Goal: Navigation & Orientation: Find specific page/section

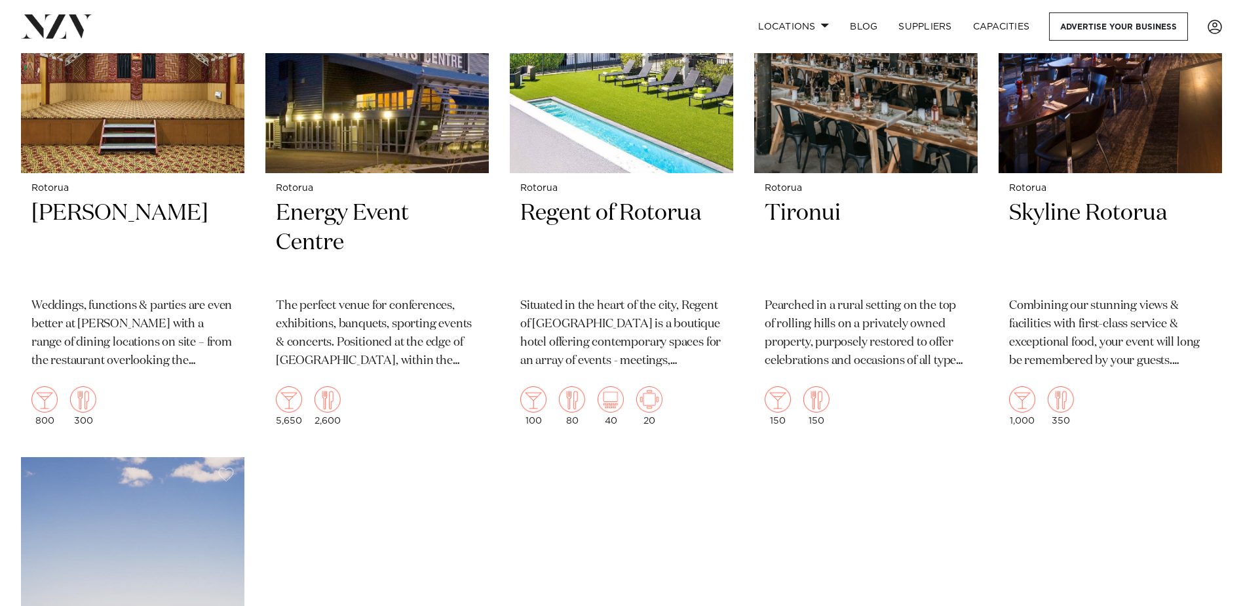
scroll to position [1507, 0]
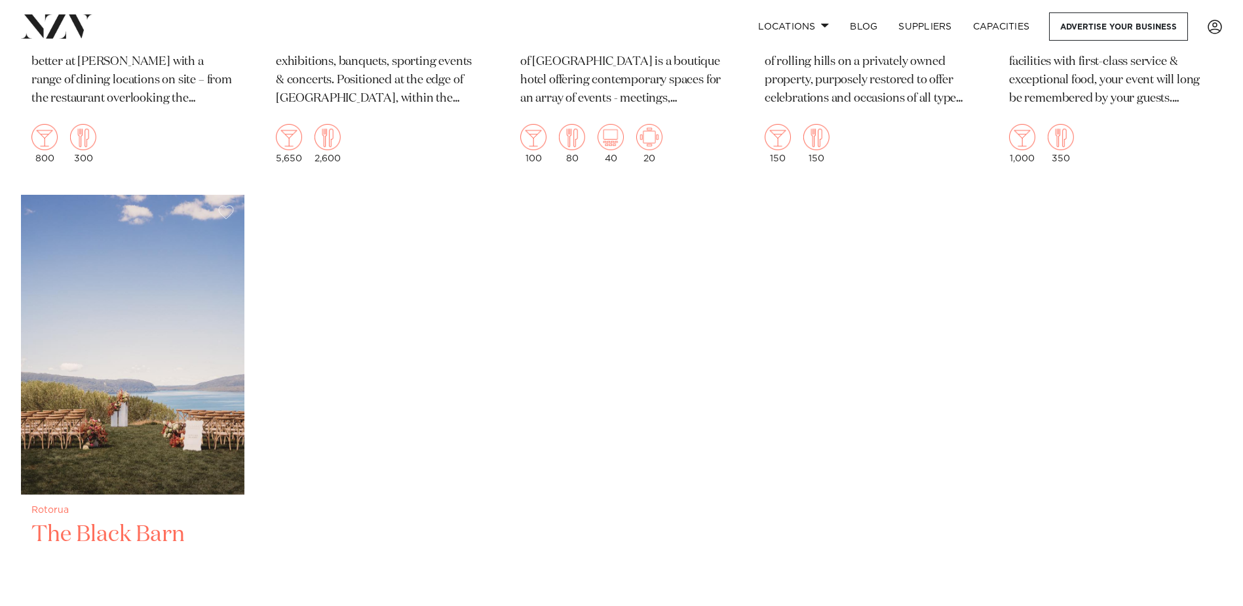
click at [211, 520] on h2 "The Black Barn" at bounding box center [132, 564] width 203 height 88
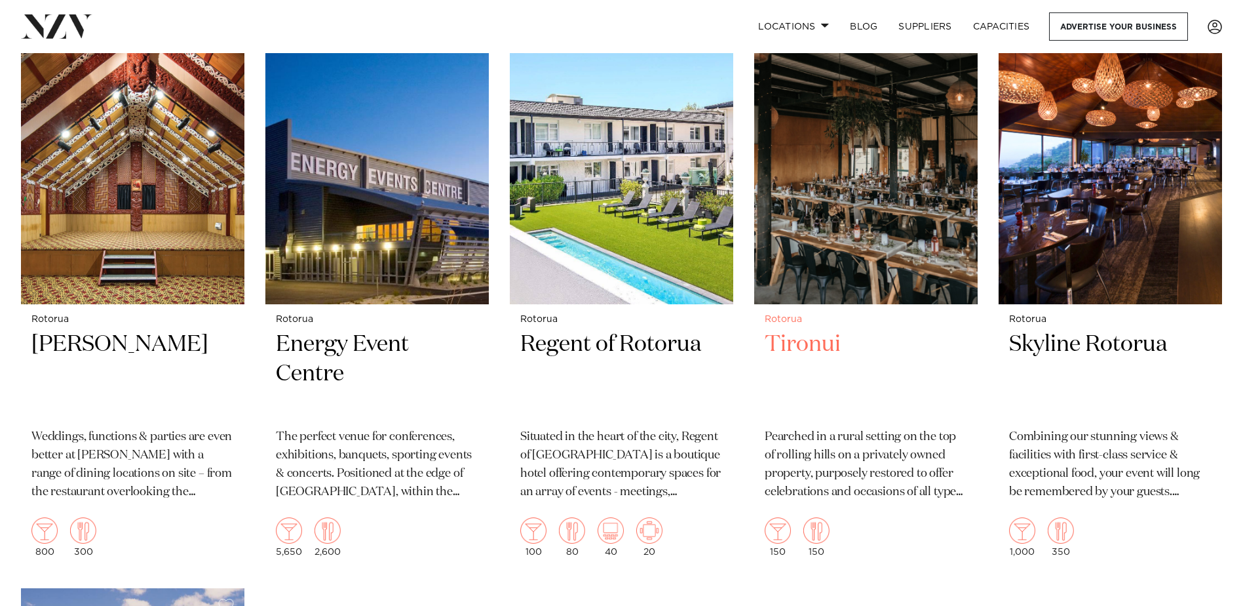
scroll to position [1049, 0]
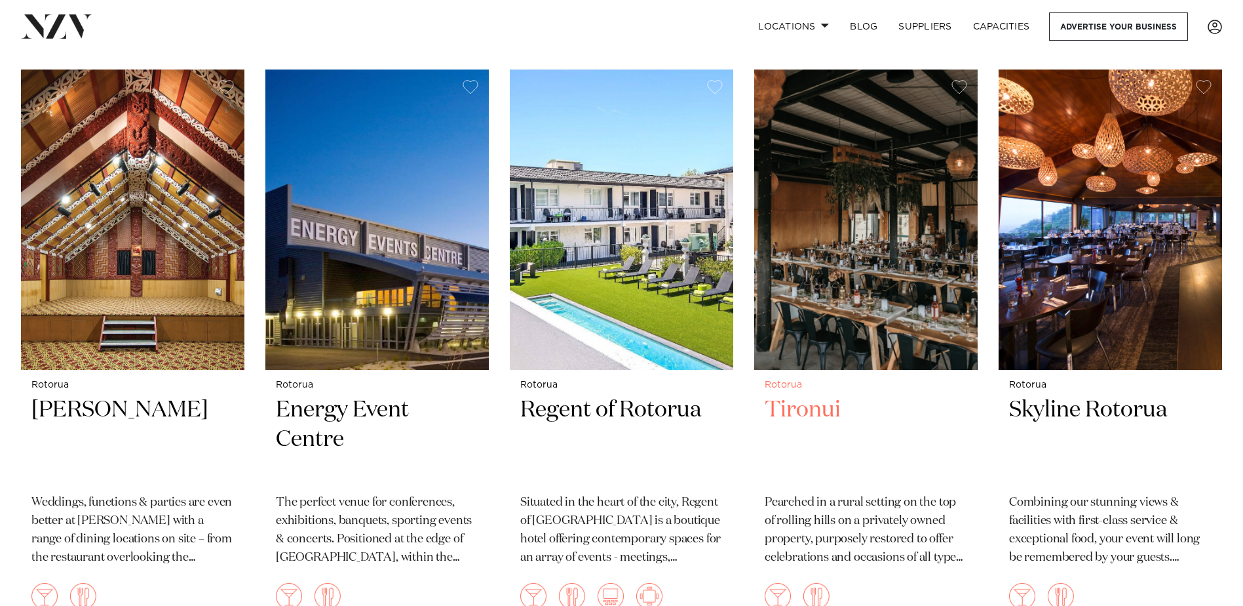
click at [826, 396] on h2 "Tironui" at bounding box center [866, 439] width 203 height 88
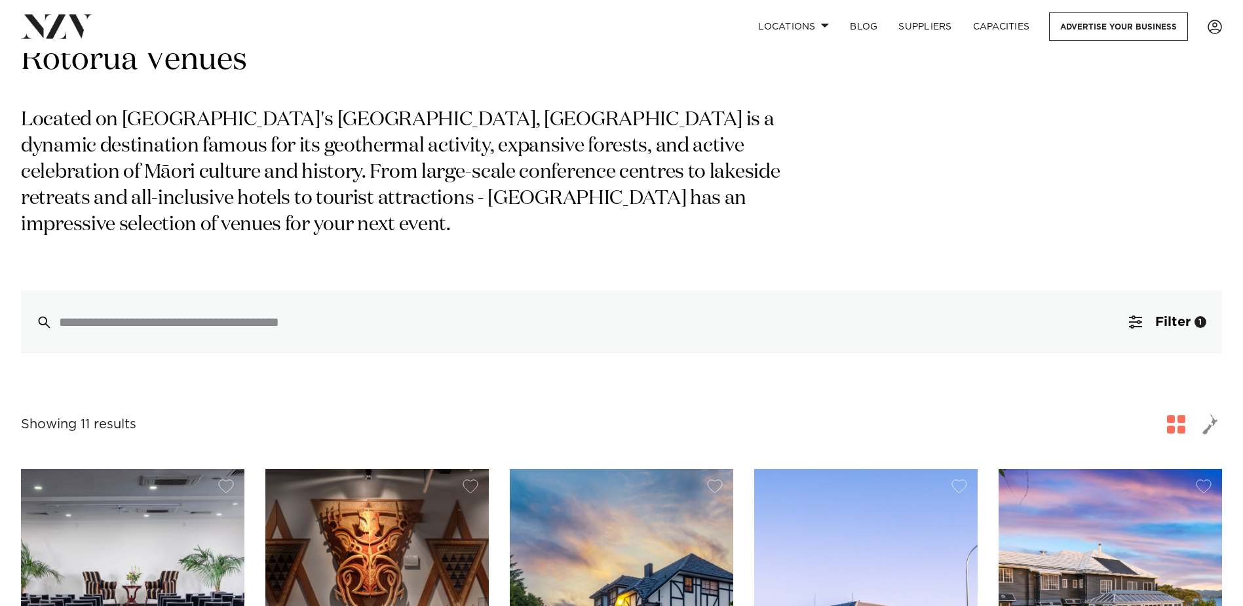
scroll to position [0, 0]
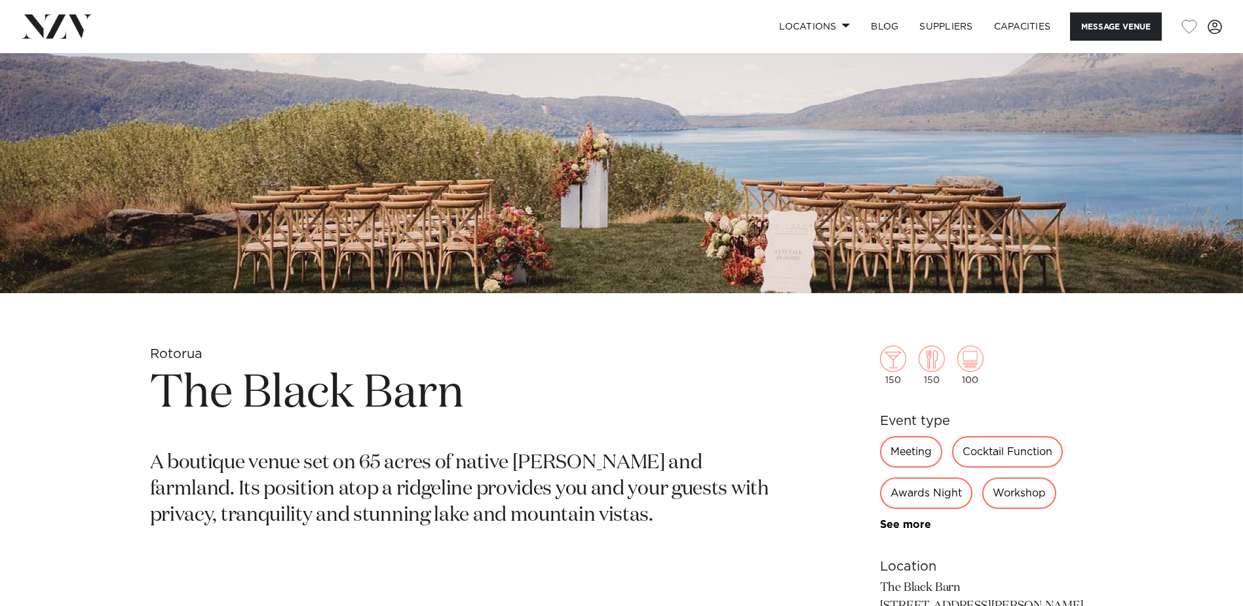
scroll to position [212, 0]
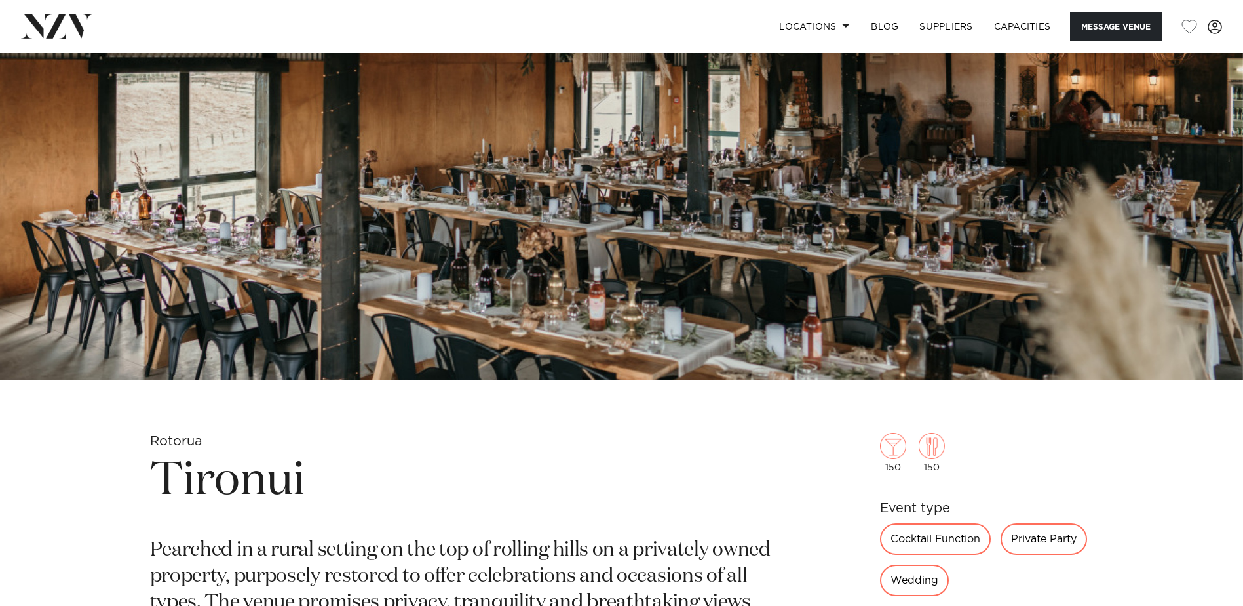
scroll to position [59, 0]
